Goal: Information Seeking & Learning: Compare options

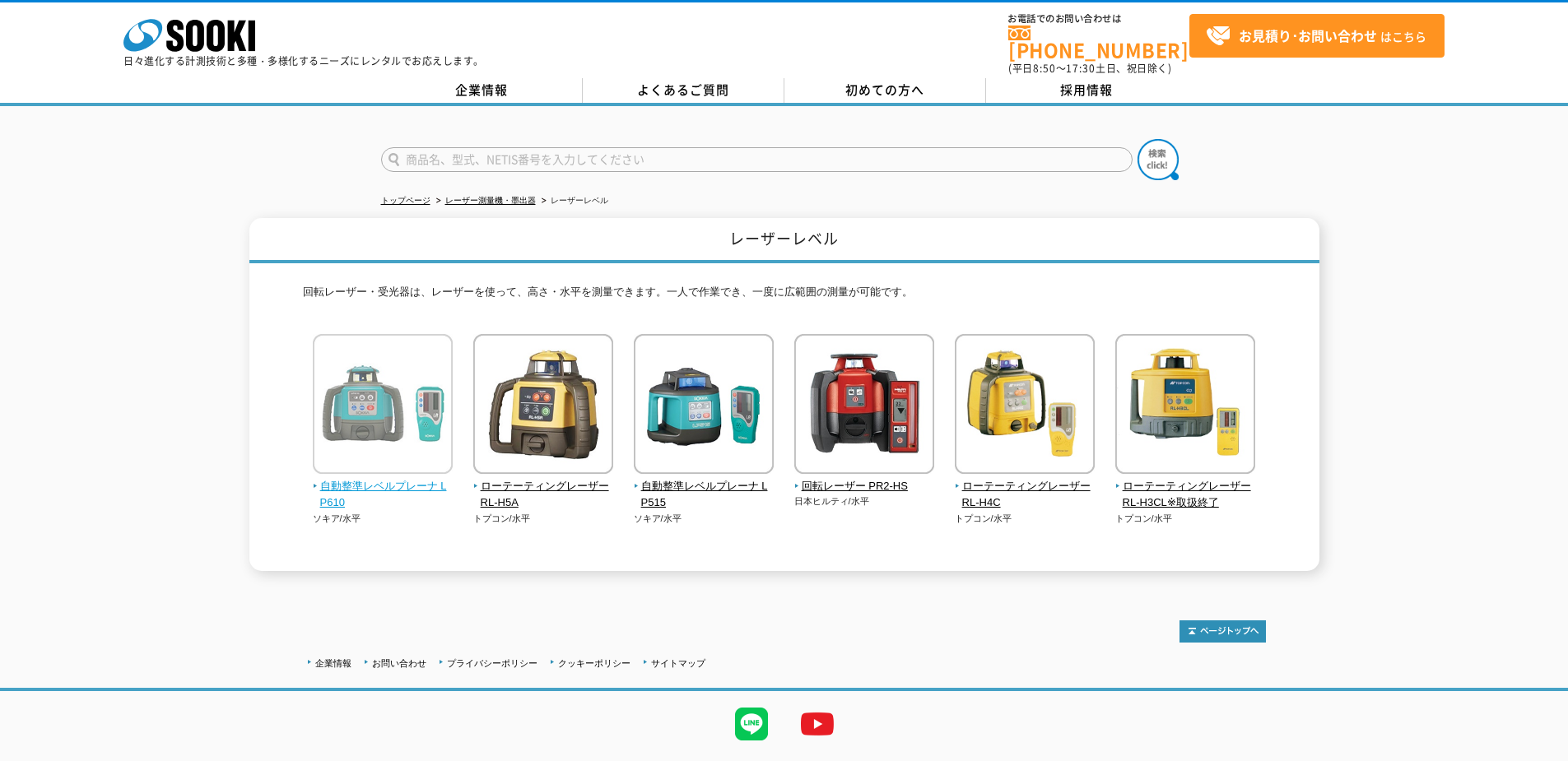
click at [343, 409] on img at bounding box center [383, 406] width 140 height 144
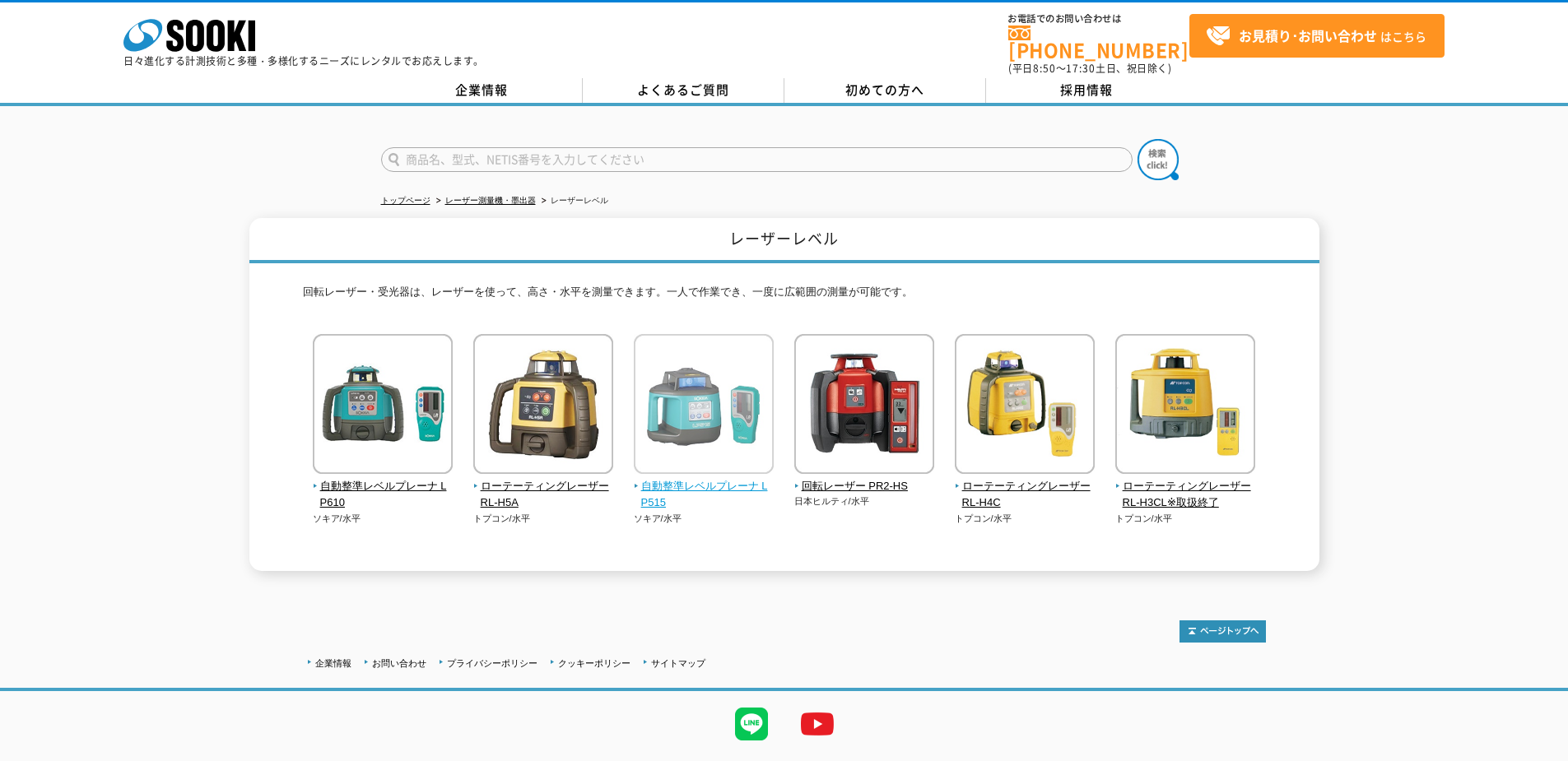
click at [675, 425] on img at bounding box center [703, 406] width 140 height 144
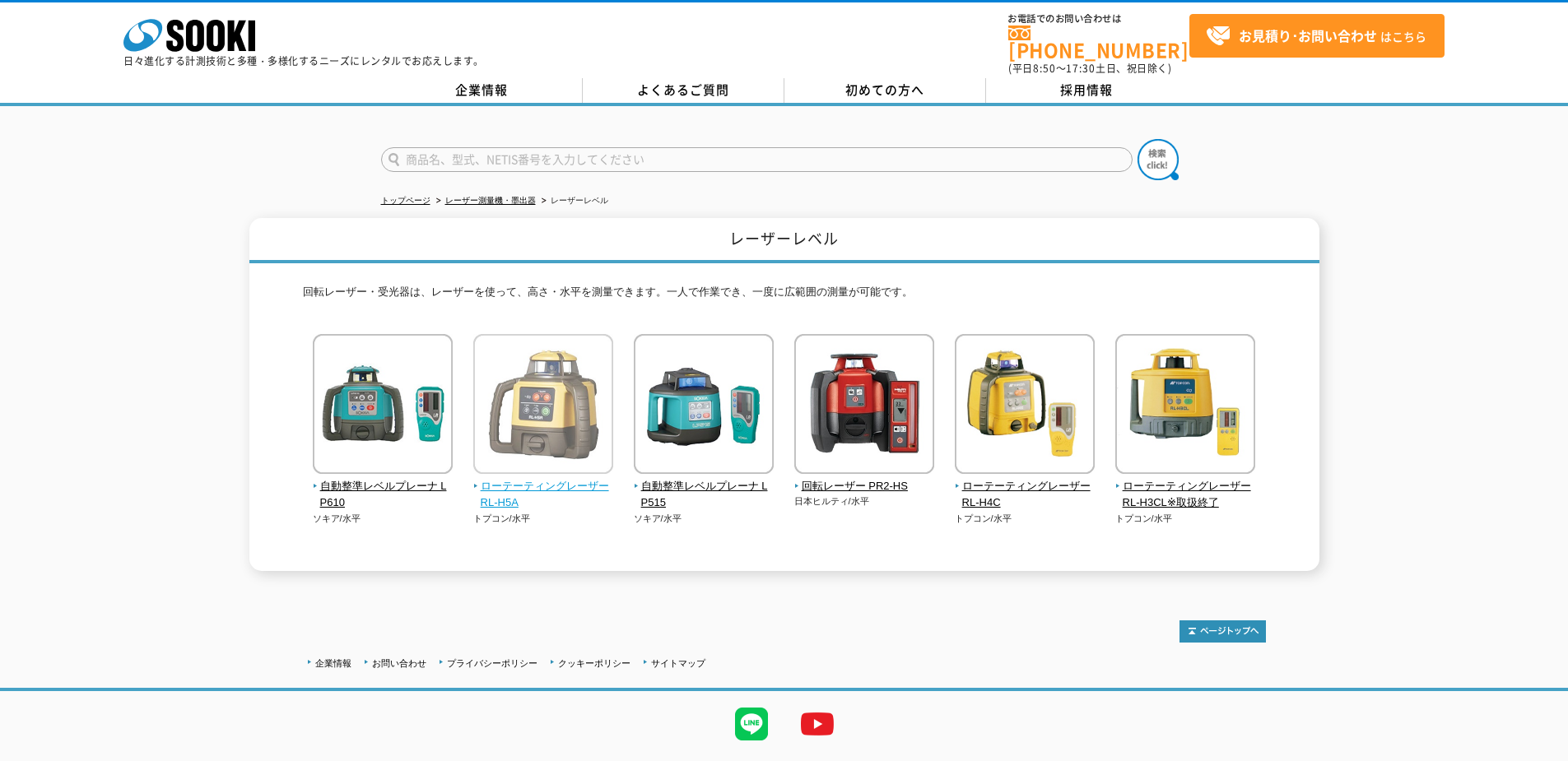
click at [593, 430] on img at bounding box center [543, 406] width 140 height 144
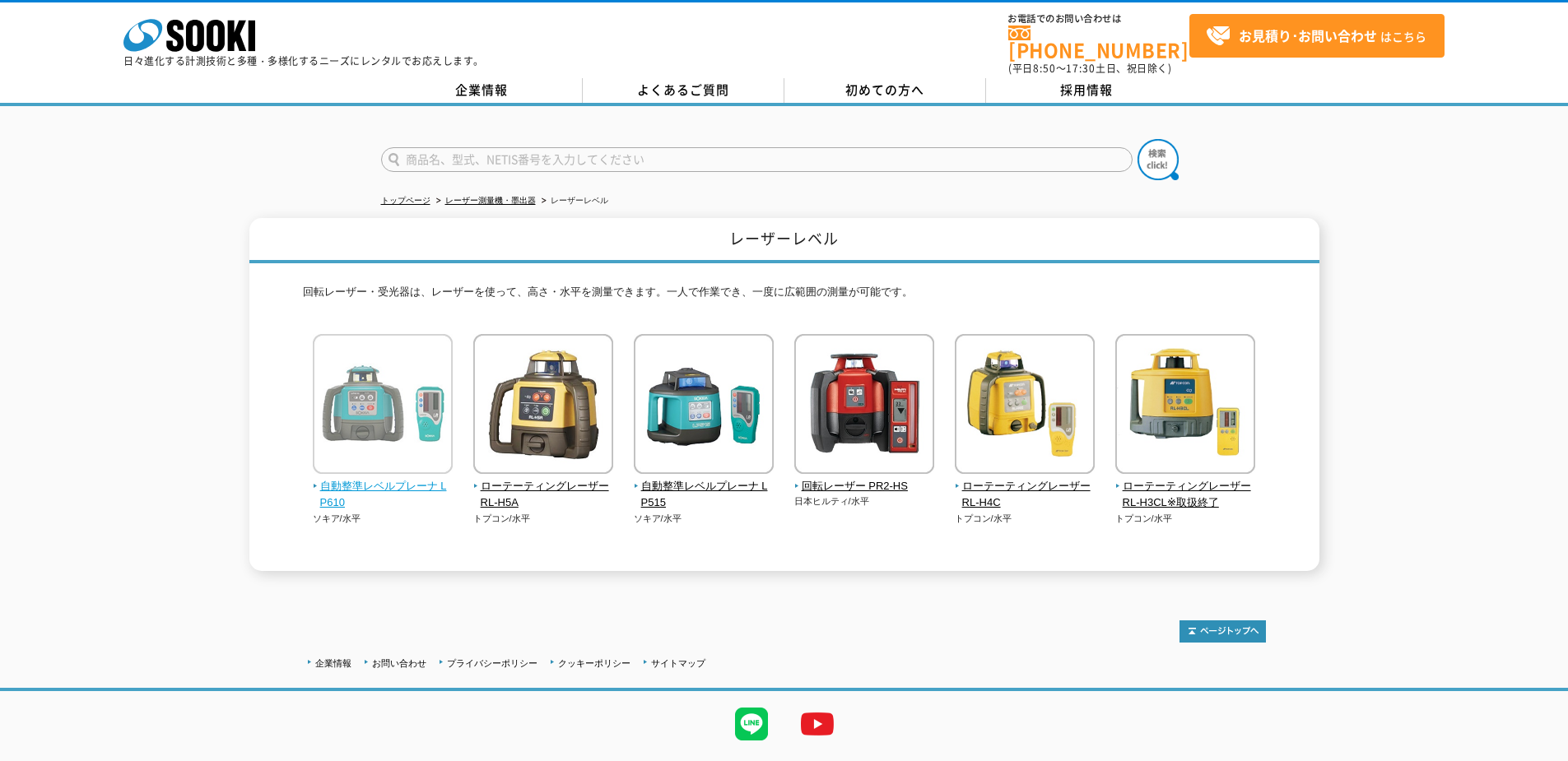
click at [358, 422] on img at bounding box center [383, 406] width 140 height 144
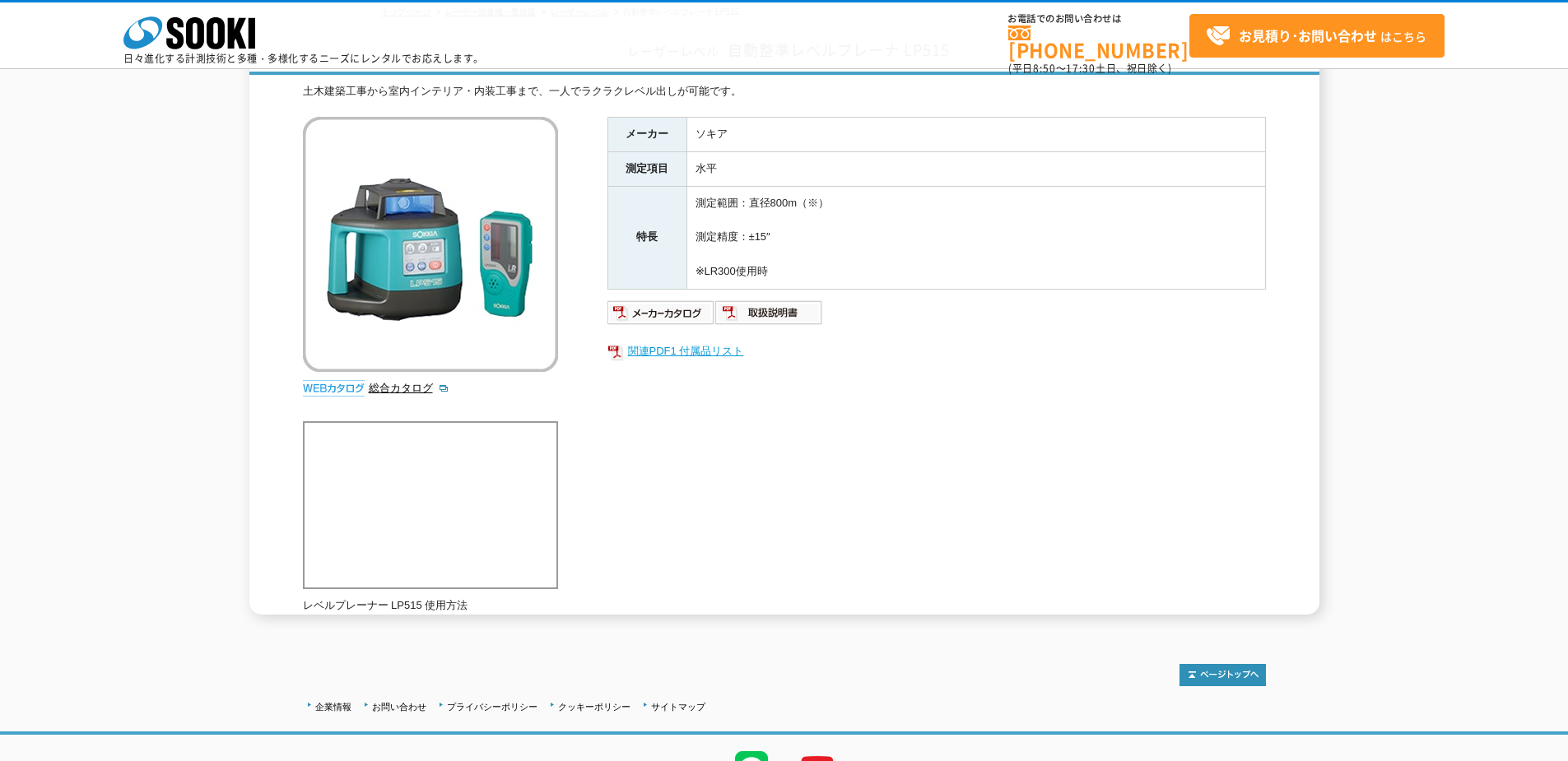
scroll to position [200, 0]
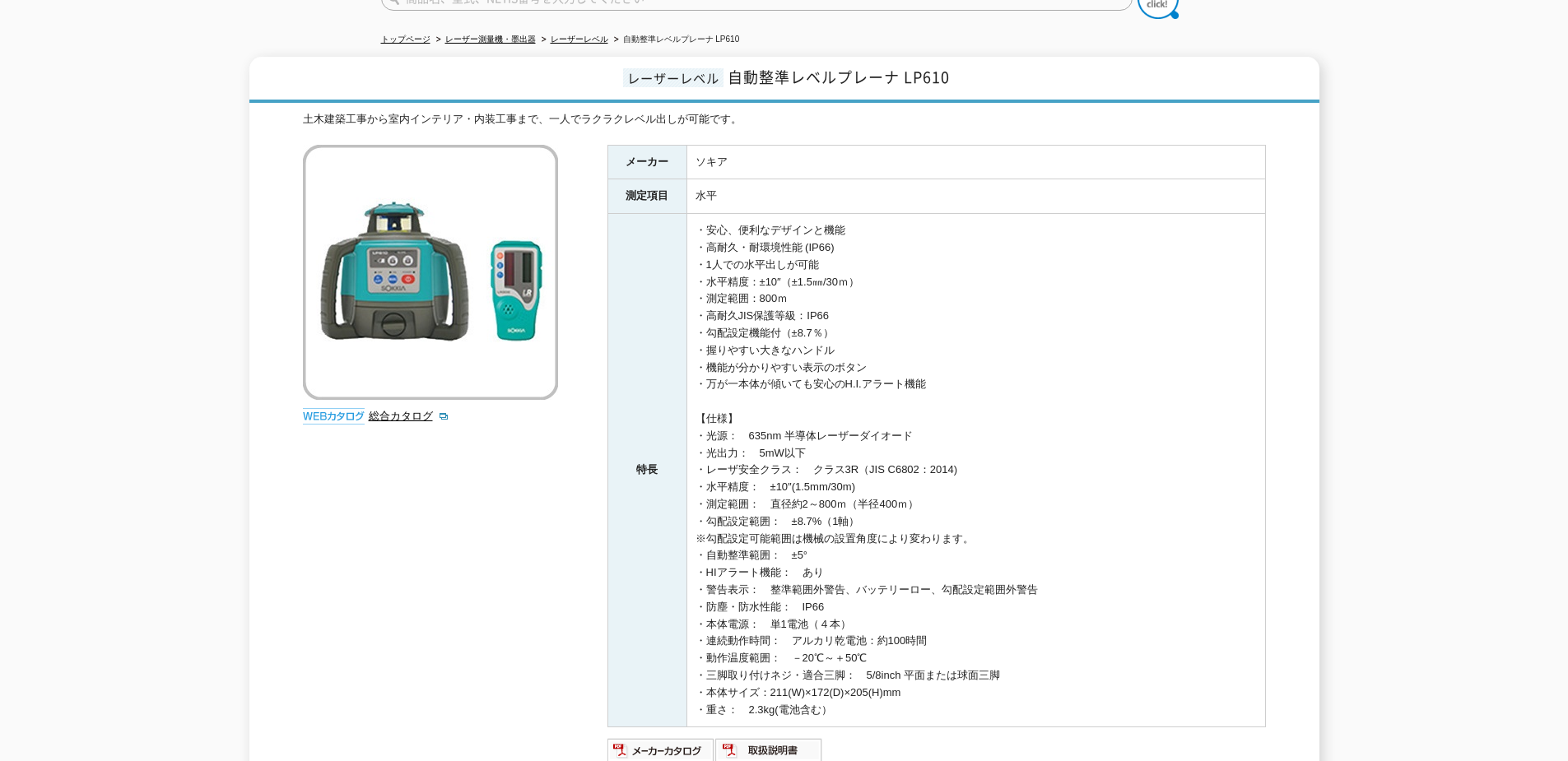
scroll to position [164, 0]
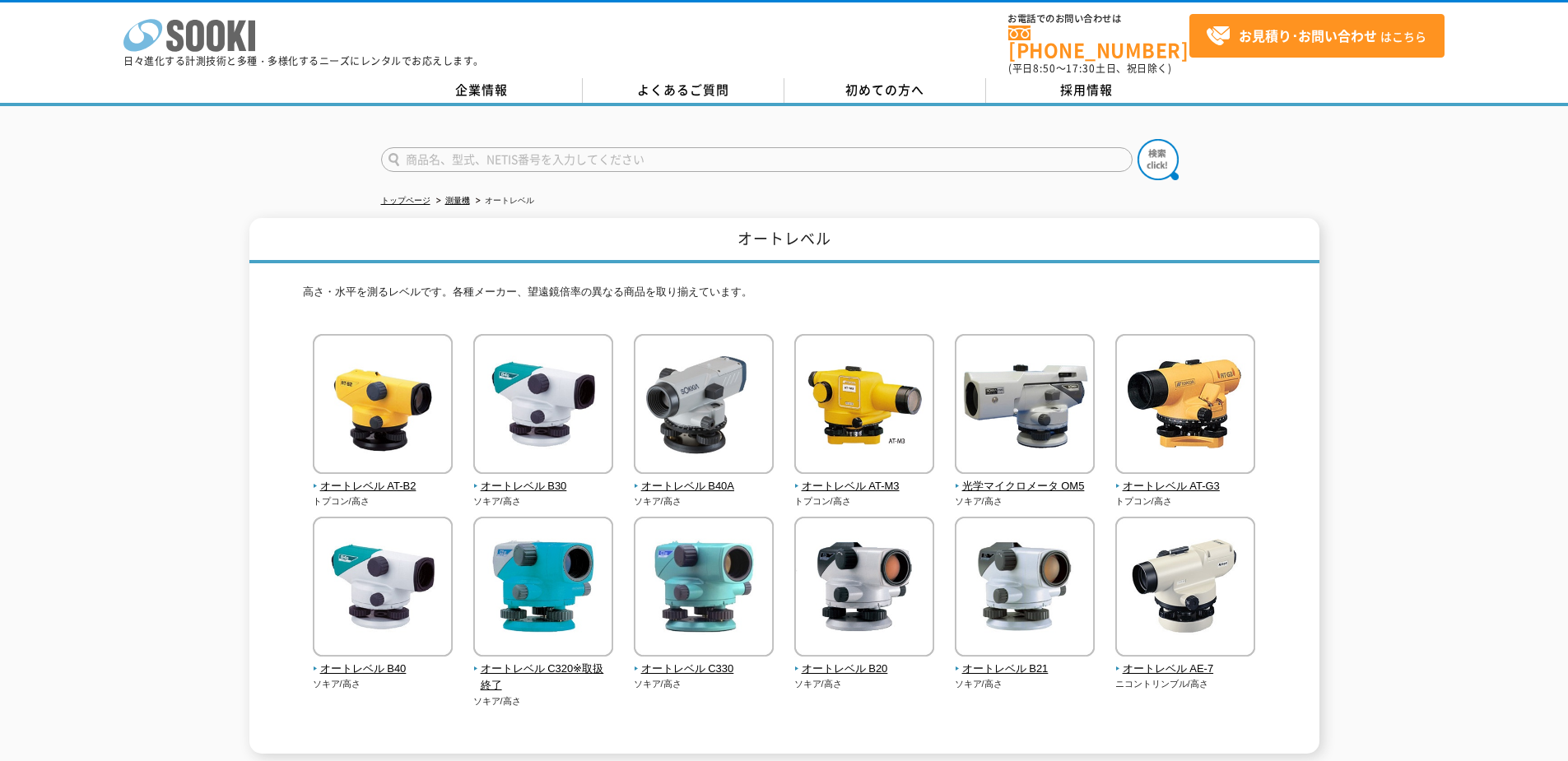
click at [219, 19] on icon "株式会社 ソーキ" at bounding box center [189, 36] width 131 height 33
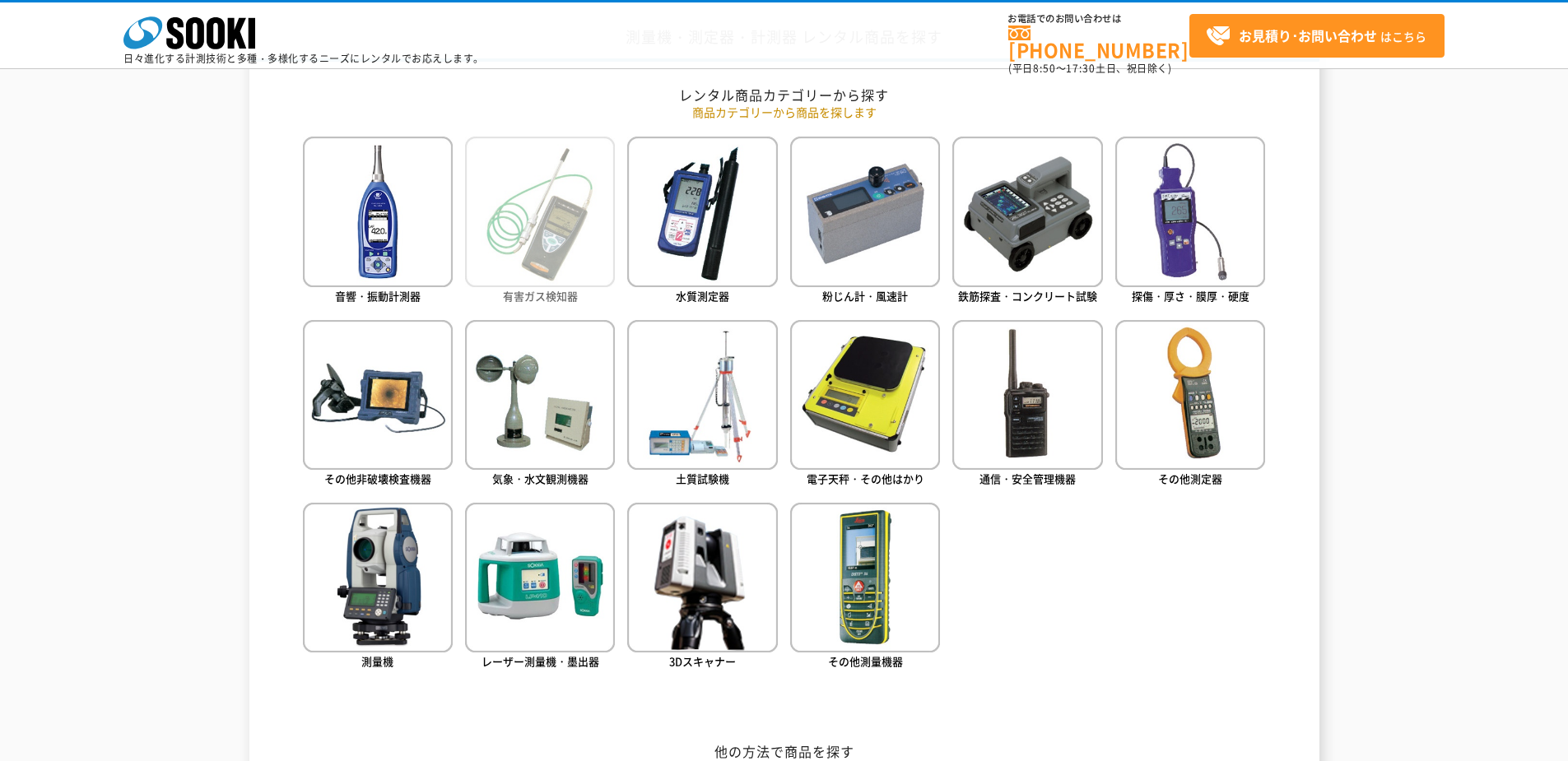
scroll to position [741, 0]
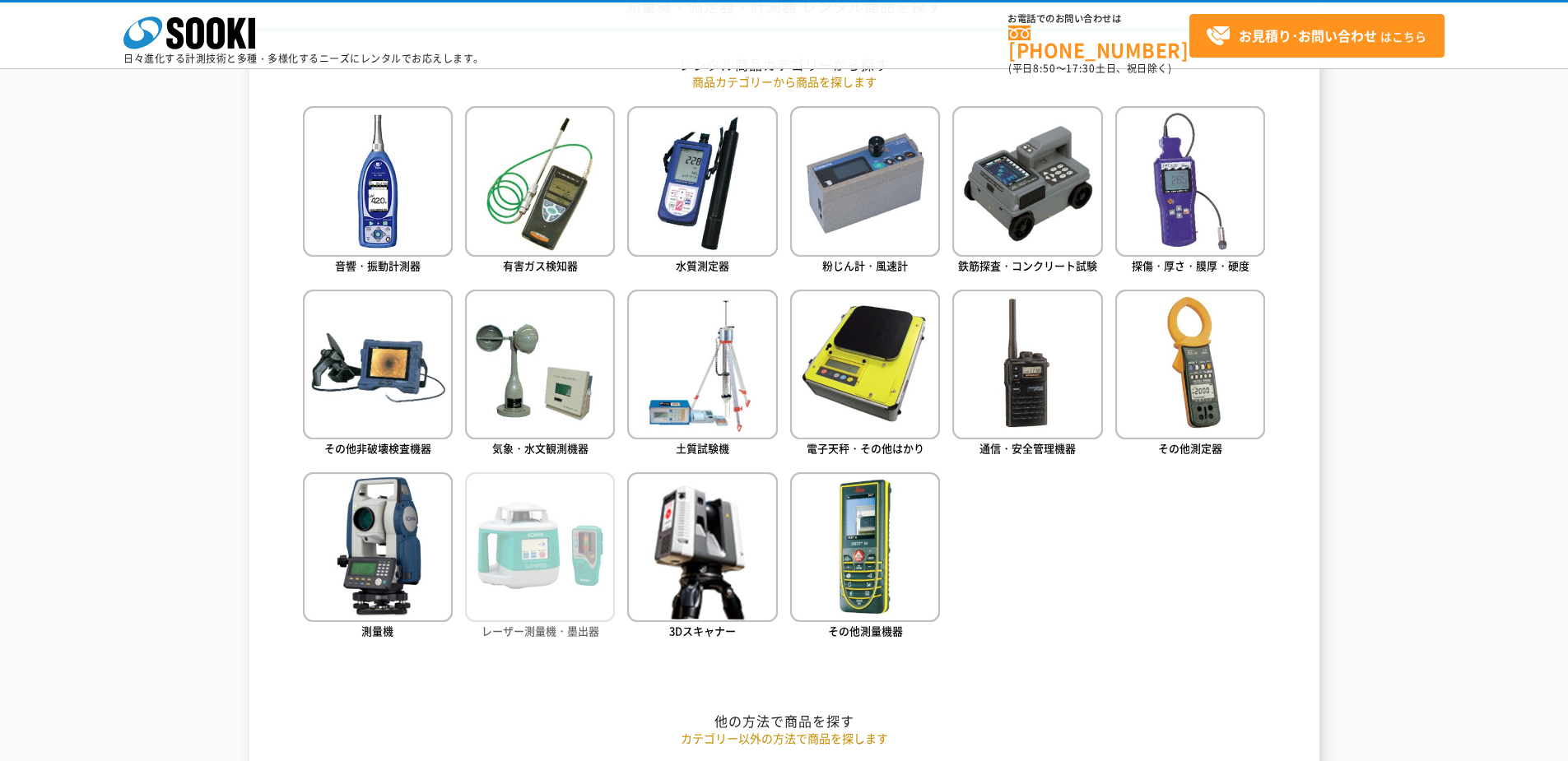
click at [532, 559] on img at bounding box center [539, 547] width 150 height 150
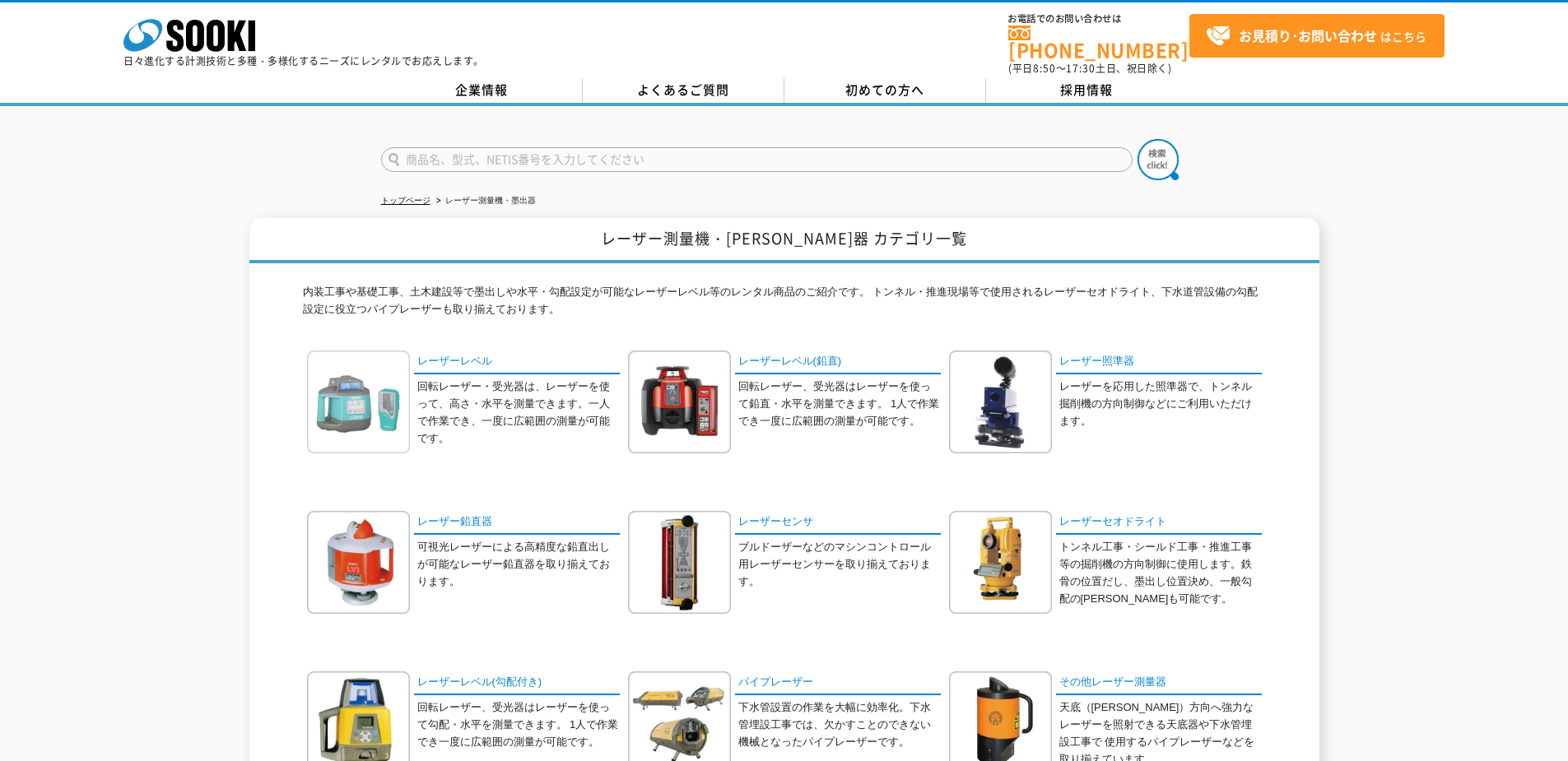
click at [339, 382] on img at bounding box center [358, 402] width 103 height 103
